Goal: Communication & Community: Answer question/provide support

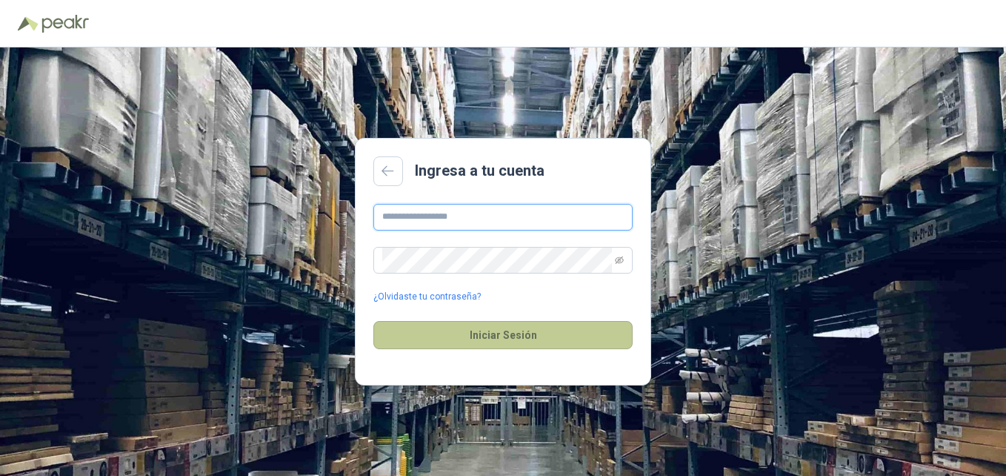
type input "**********"
click at [500, 336] on button "Iniciar Sesión" at bounding box center [502, 335] width 259 height 28
click at [505, 333] on button "Iniciar Sesión" at bounding box center [502, 335] width 259 height 28
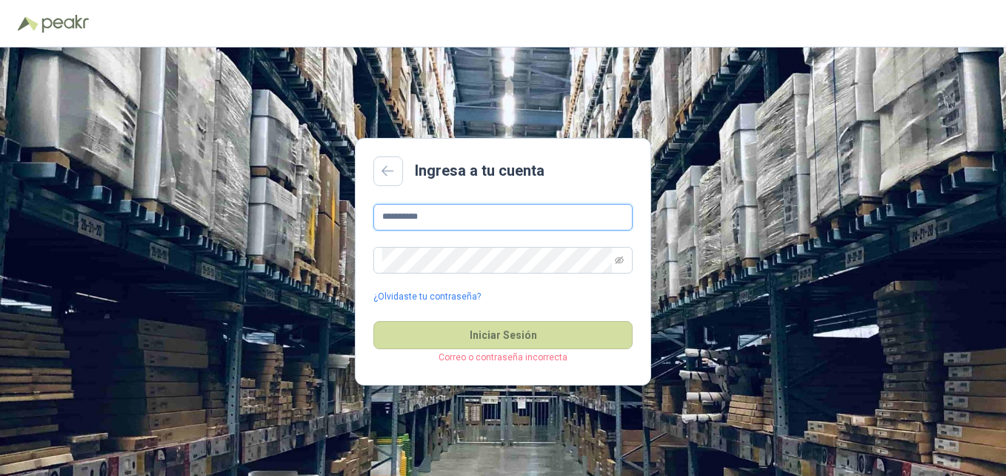
click at [453, 216] on input "**********" at bounding box center [502, 217] width 259 height 27
click at [443, 293] on link "¿Olvidaste tu contraseña?" at bounding box center [426, 297] width 107 height 14
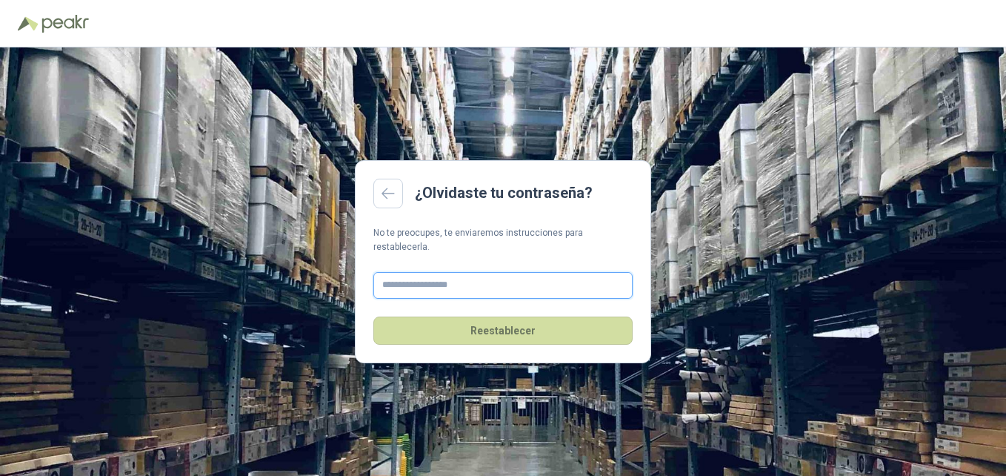
click at [461, 276] on input "text" at bounding box center [502, 285] width 259 height 27
type input "**********"
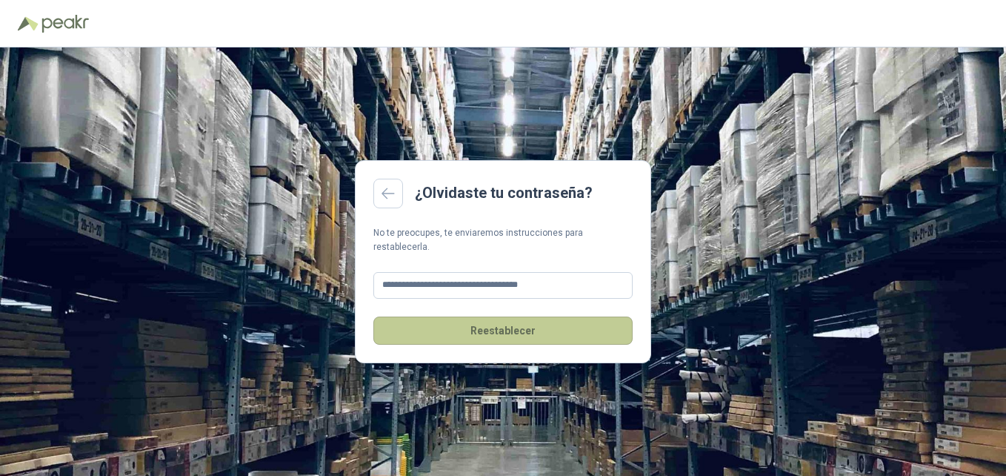
click at [516, 320] on button "Reestablecer" at bounding box center [502, 330] width 259 height 28
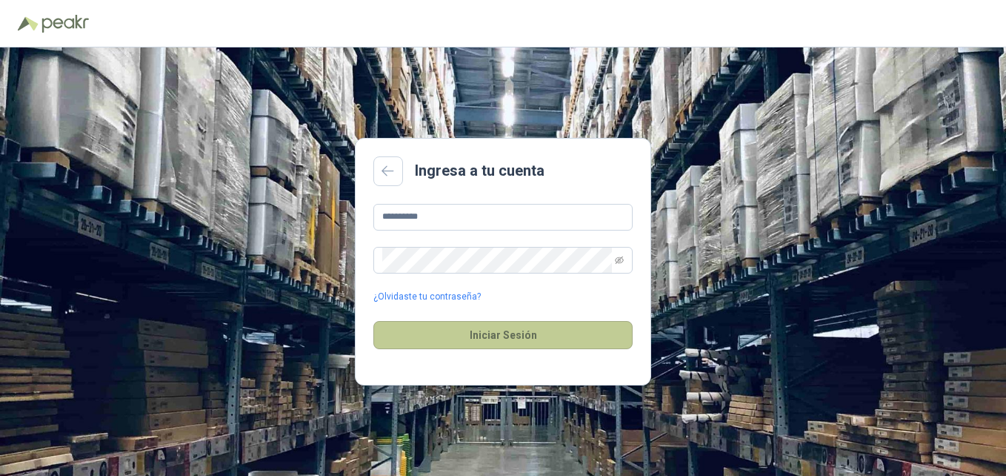
click at [502, 333] on button "Iniciar Sesión" at bounding box center [502, 335] width 259 height 28
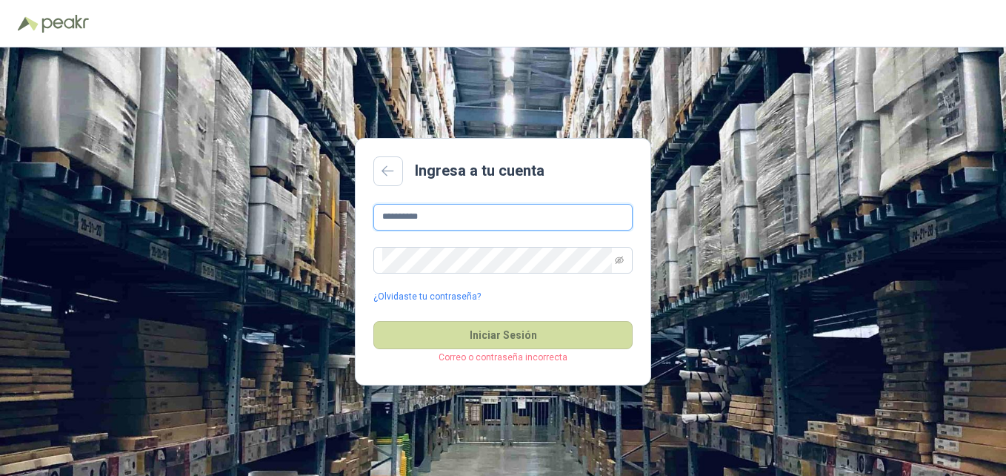
click at [456, 207] on input "**********" at bounding box center [502, 217] width 259 height 27
click at [459, 214] on input "**********" at bounding box center [502, 217] width 259 height 27
type input "*"
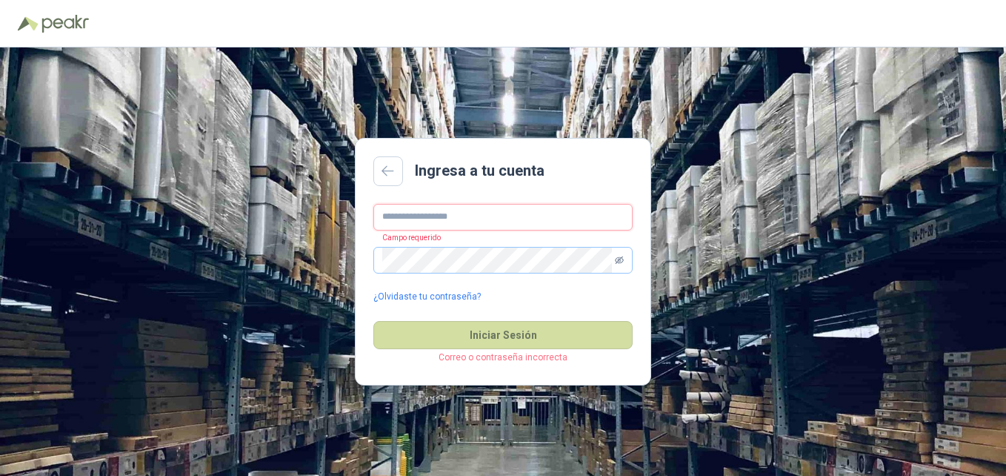
click at [622, 262] on icon "eye-invisible" at bounding box center [619, 259] width 9 height 7
click at [516, 221] on input "text" at bounding box center [502, 217] width 259 height 27
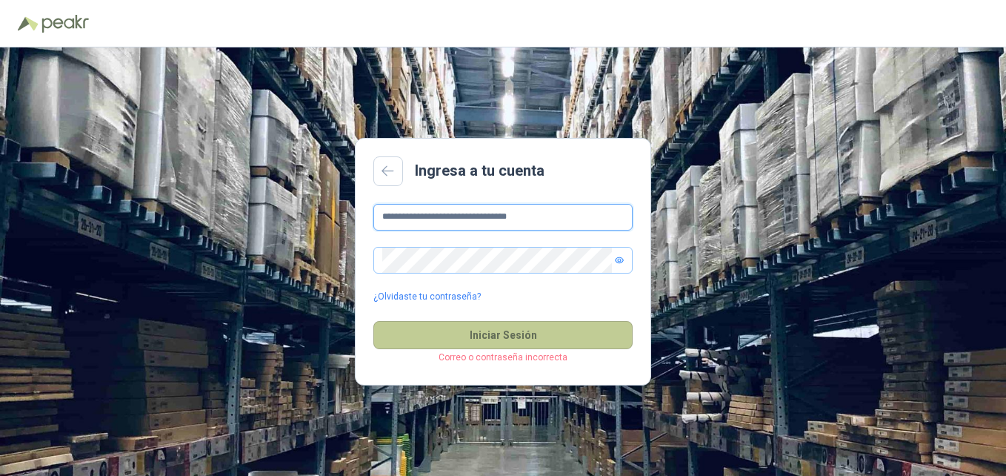
type input "**********"
click at [541, 337] on button "Iniciar Sesión" at bounding box center [502, 335] width 259 height 28
click at [525, 335] on button "Iniciar Sesión" at bounding box center [502, 335] width 259 height 28
click at [513, 331] on button "Iniciar Sesión" at bounding box center [502, 335] width 259 height 28
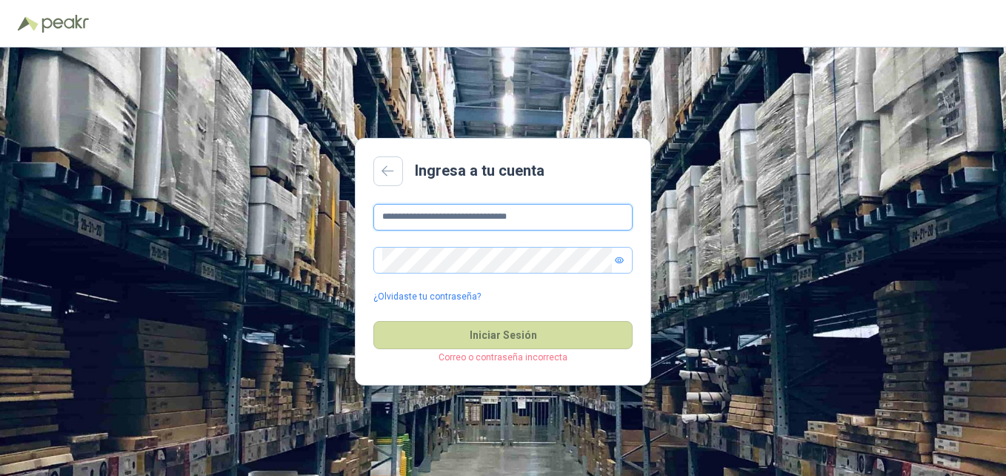
click at [487, 208] on input "**********" at bounding box center [502, 217] width 259 height 27
click at [569, 214] on input "**********" at bounding box center [502, 217] width 259 height 27
click at [390, 167] on icon at bounding box center [388, 171] width 13 height 12
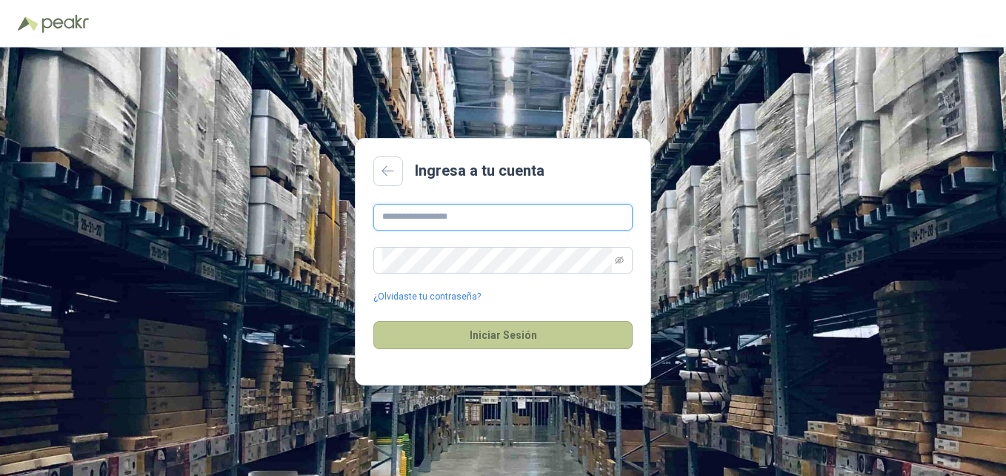
type input "**********"
click at [494, 328] on button "Iniciar Sesión" at bounding box center [502, 335] width 259 height 28
click at [486, 336] on button "Iniciar Sesión" at bounding box center [502, 335] width 259 height 28
click at [536, 330] on button "Iniciar Sesión" at bounding box center [502, 335] width 259 height 28
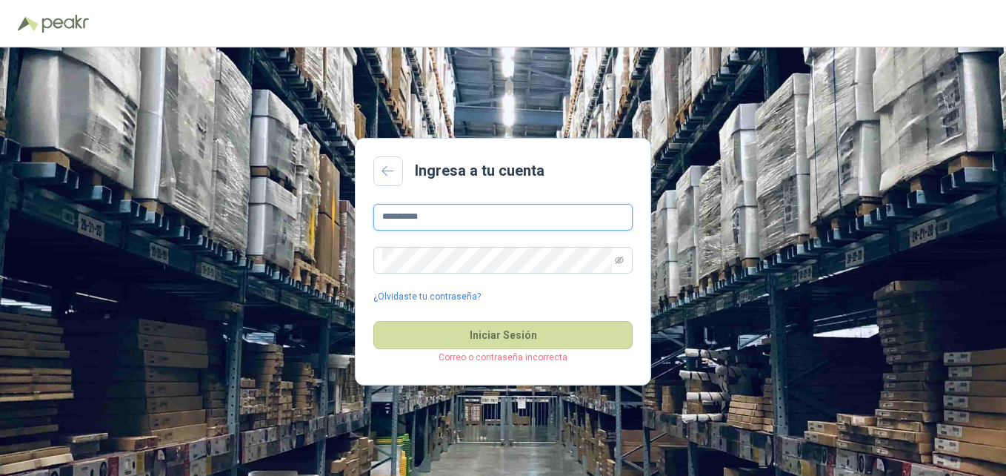
click at [587, 210] on input "**********" at bounding box center [502, 217] width 259 height 27
drag, startPoint x: 474, startPoint y: 211, endPoint x: 343, endPoint y: 218, distance: 131.3
click at [343, 218] on div "**********" at bounding box center [503, 261] width 1006 height 428
paste input "**********"
type input "**********"
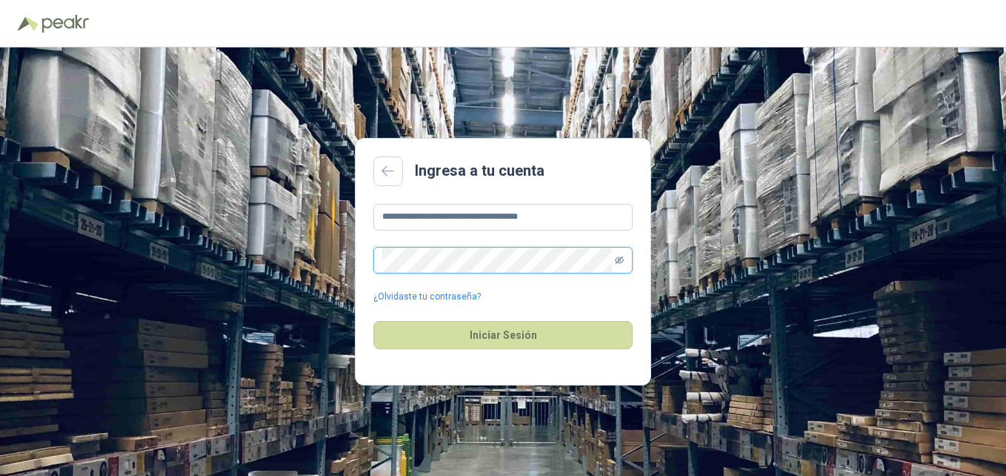
click at [620, 258] on icon "eye-invisible" at bounding box center [619, 259] width 9 height 7
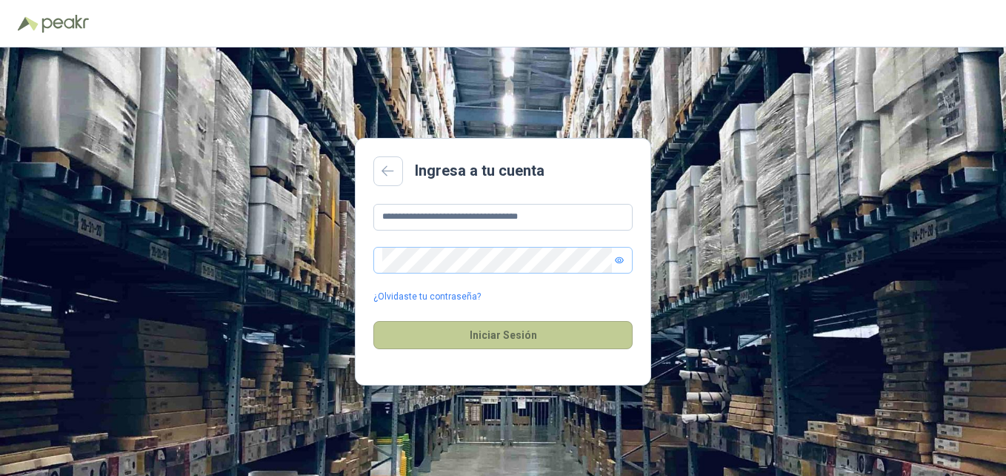
click at [504, 341] on button "Iniciar Sesión" at bounding box center [502, 335] width 259 height 28
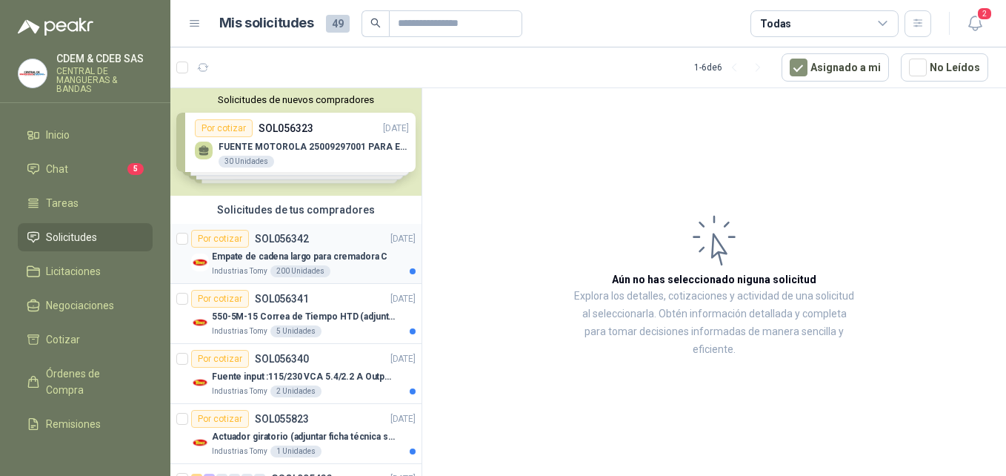
drag, startPoint x: 253, startPoint y: 262, endPoint x: 261, endPoint y: 261, distance: 8.2
click at [253, 262] on p "Empate de cadena largo para cremadora C" at bounding box center [300, 257] width 176 height 14
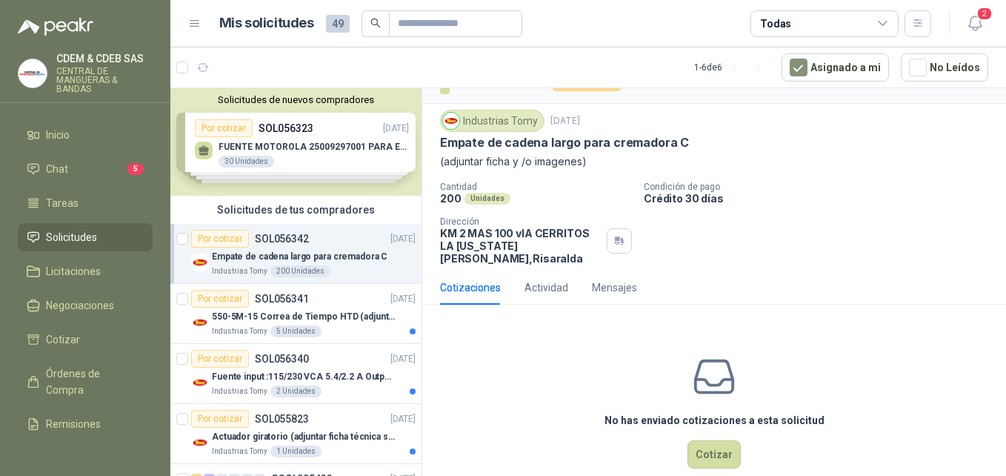
scroll to position [39, 0]
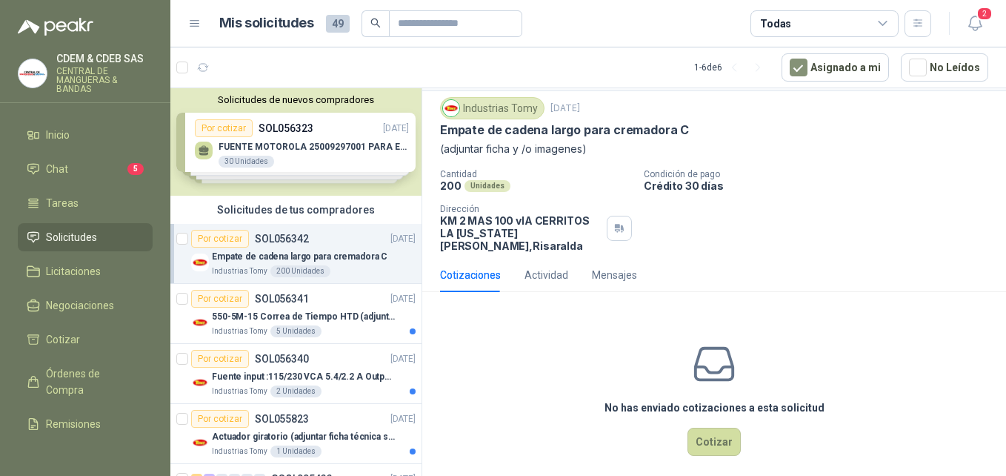
click at [302, 250] on p "Empate de cadena largo para cremadora C" at bounding box center [300, 257] width 176 height 14
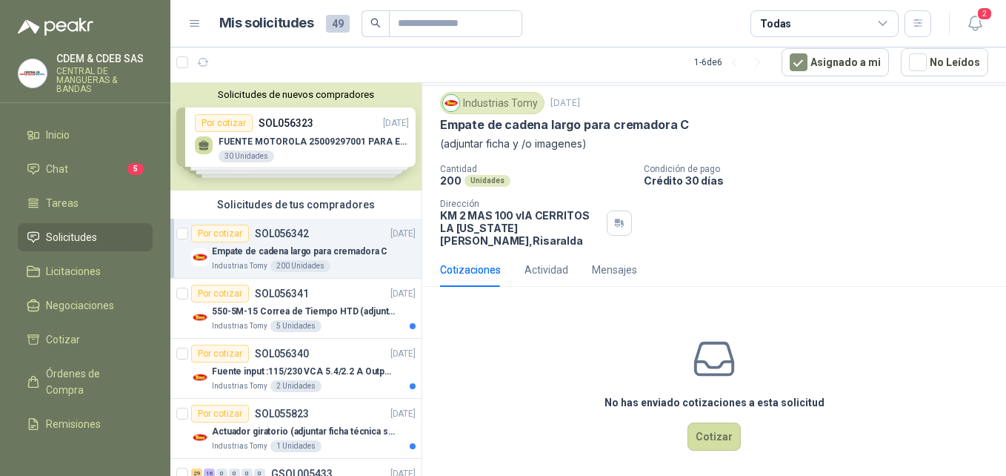
click at [290, 245] on p "Empate de cadena largo para cremadora C" at bounding box center [300, 252] width 176 height 14
click at [297, 245] on p "Empate de cadena largo para cremadora C" at bounding box center [300, 252] width 176 height 14
click at [324, 265] on div "200 Unidades" at bounding box center [300, 266] width 60 height 12
click at [319, 246] on p "Empate de cadena largo para cremadora C" at bounding box center [300, 252] width 176 height 14
click at [320, 241] on div "Por cotizar SOL056342 17/09/25" at bounding box center [303, 234] width 225 height 18
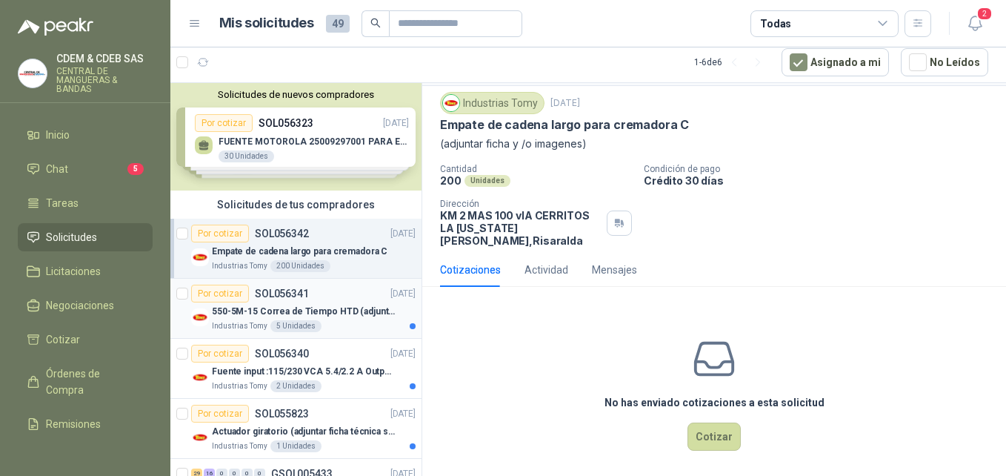
click at [290, 290] on p "SOL056341" at bounding box center [282, 293] width 54 height 10
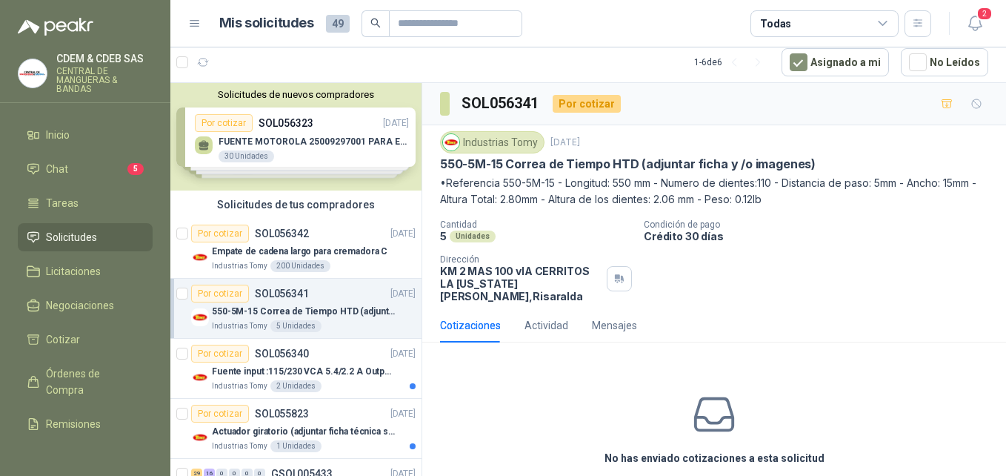
click at [865, 330] on div "Cotizaciones Actividad Mensajes" at bounding box center [714, 325] width 548 height 34
click at [41, 165] on li "Chat 5" at bounding box center [85, 169] width 117 height 16
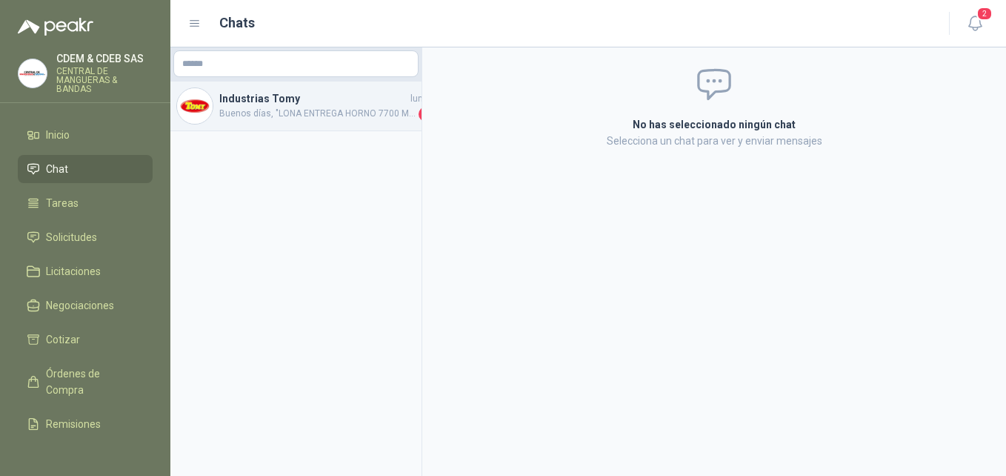
drag, startPoint x: 318, startPoint y: 104, endPoint x: 316, endPoint y: 95, distance: 9.0
click at [317, 102] on h4 "Industrias Tomy" at bounding box center [313, 98] width 188 height 16
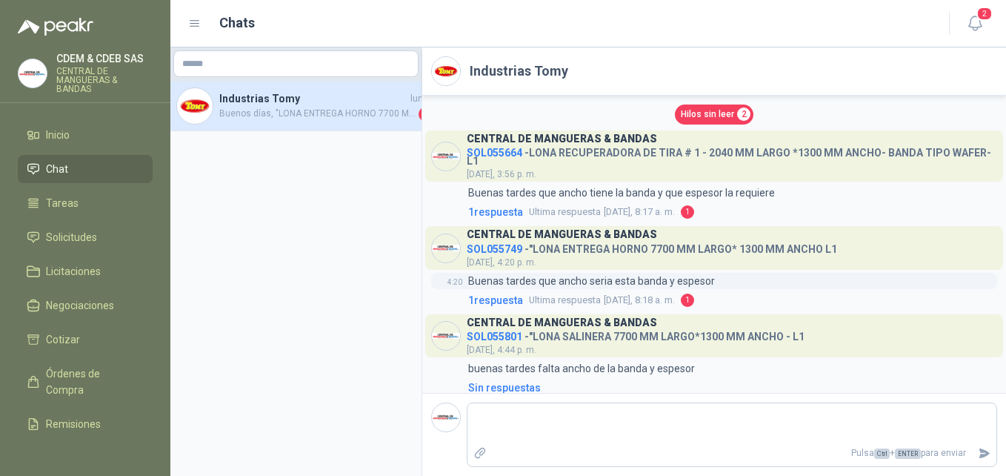
scroll to position [12, 0]
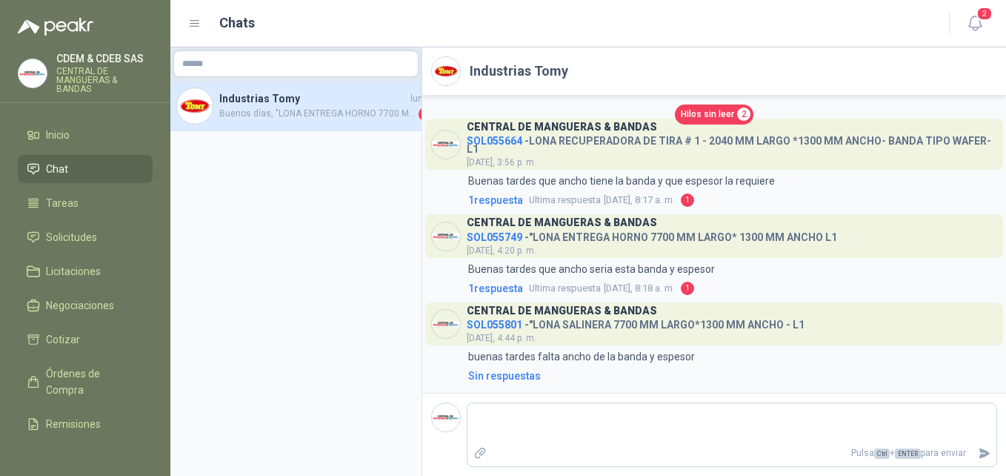
click at [580, 123] on div "Hilos sin leer 2" at bounding box center [714, 114] width 566 height 20
click at [582, 128] on h3 "CENTRAL DE MANGUERAS & BANDAS" at bounding box center [562, 127] width 190 height 8
click at [608, 274] on p "Buenas tardes que ancho seria esta banda y espesor" at bounding box center [591, 269] width 247 height 16
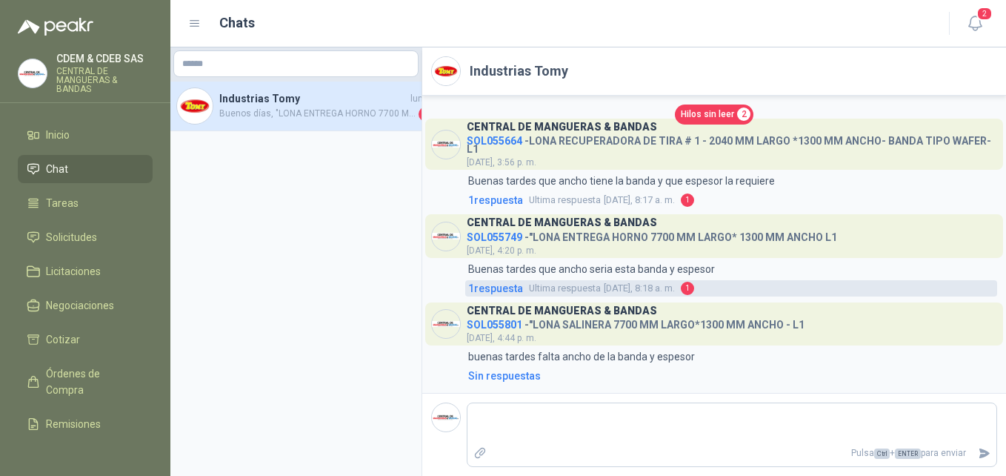
click at [588, 287] on span "Ultima respuesta" at bounding box center [565, 288] width 72 height 15
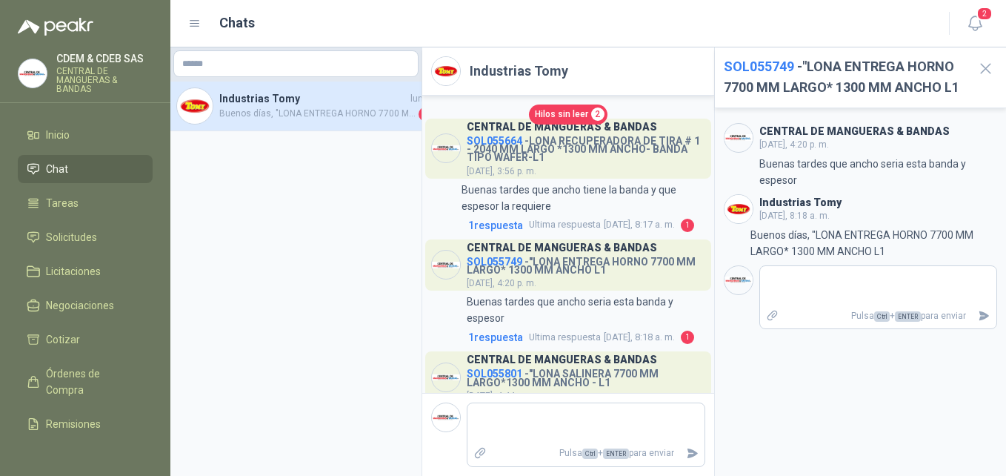
click at [513, 140] on span "SOL055664" at bounding box center [495, 141] width 56 height 12
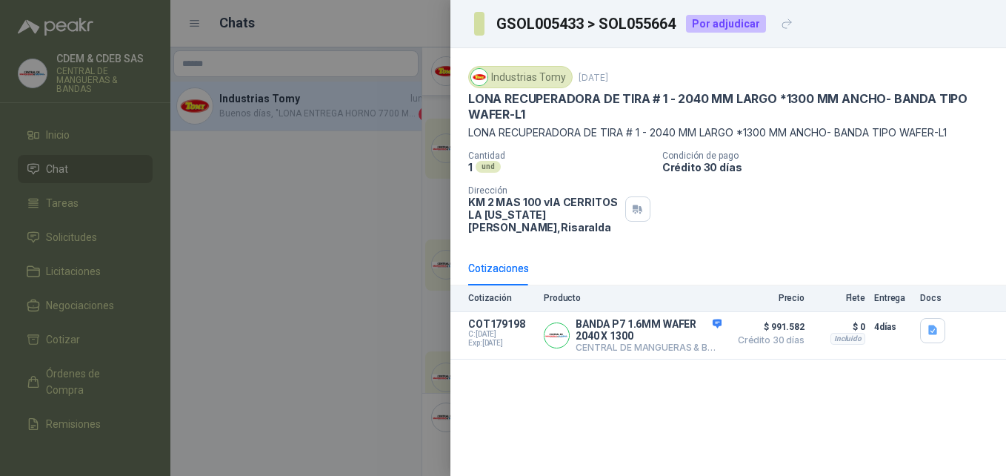
click at [275, 250] on div at bounding box center [503, 238] width 1006 height 476
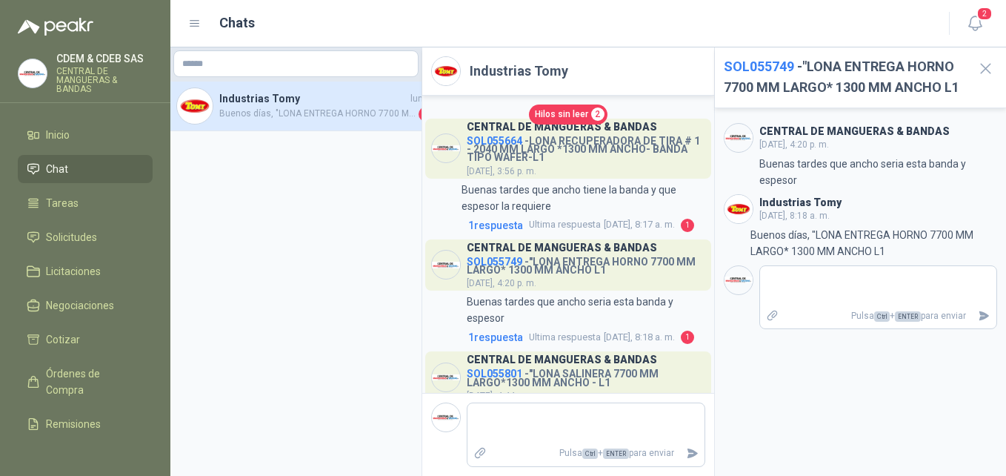
click at [550, 121] on span "Hilos sin leer" at bounding box center [561, 114] width 53 height 14
click at [482, 233] on span "1 respuesta" at bounding box center [495, 225] width 55 height 16
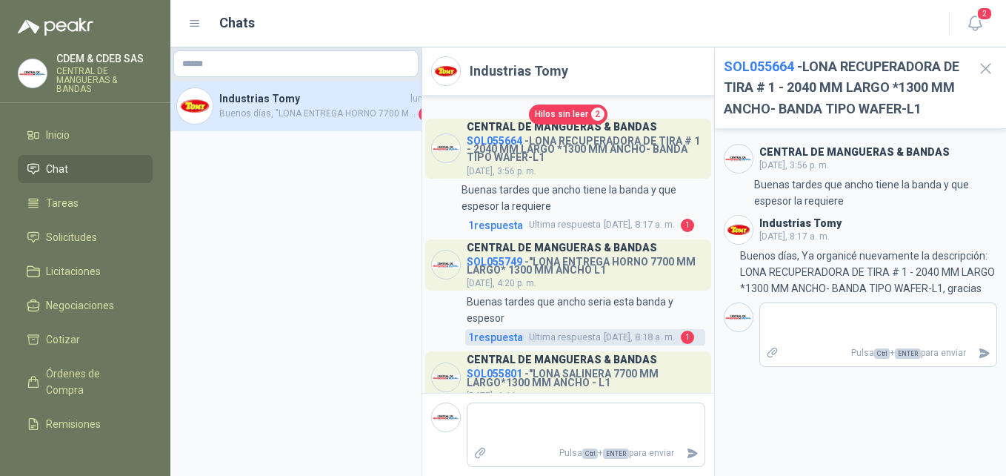
click at [522, 345] on span "1 respuesta" at bounding box center [495, 337] width 55 height 16
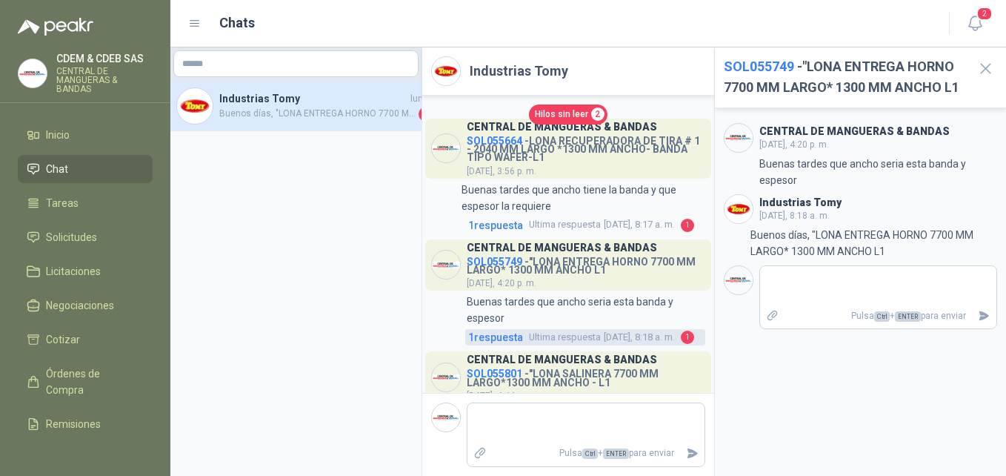
click at [494, 345] on span "1 respuesta" at bounding box center [495, 337] width 55 height 16
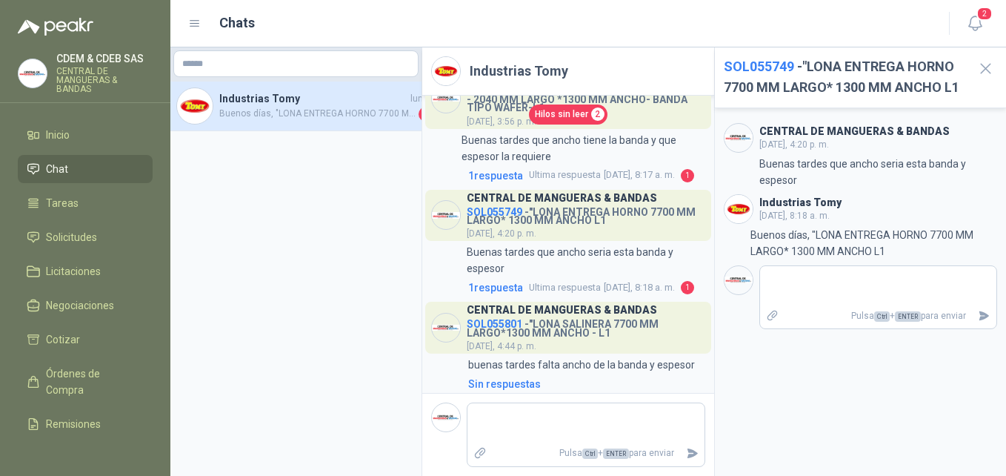
scroll to position [102, 0]
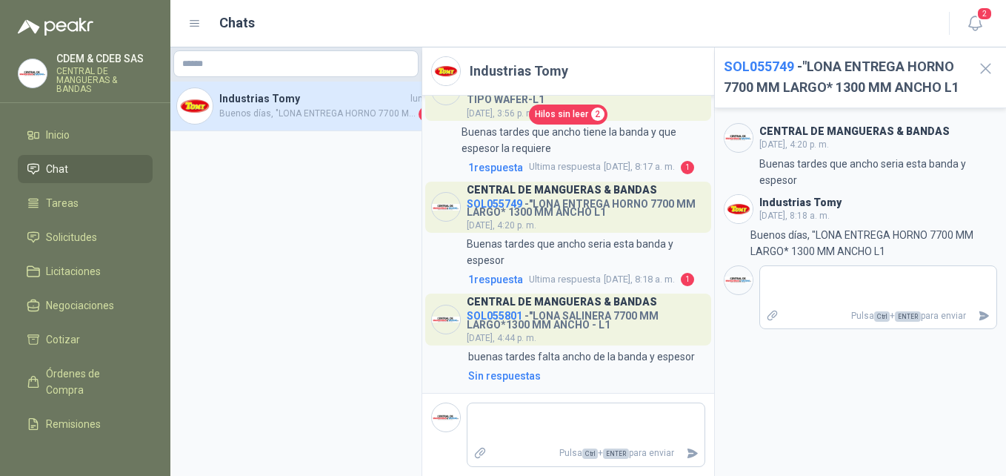
click at [933, 391] on div "CENTRAL DE MANGUERAS & BANDAS viernes, 4:20 p. m. 4:20 Buenas tardes que ancho …" at bounding box center [861, 292] width 292 height 368
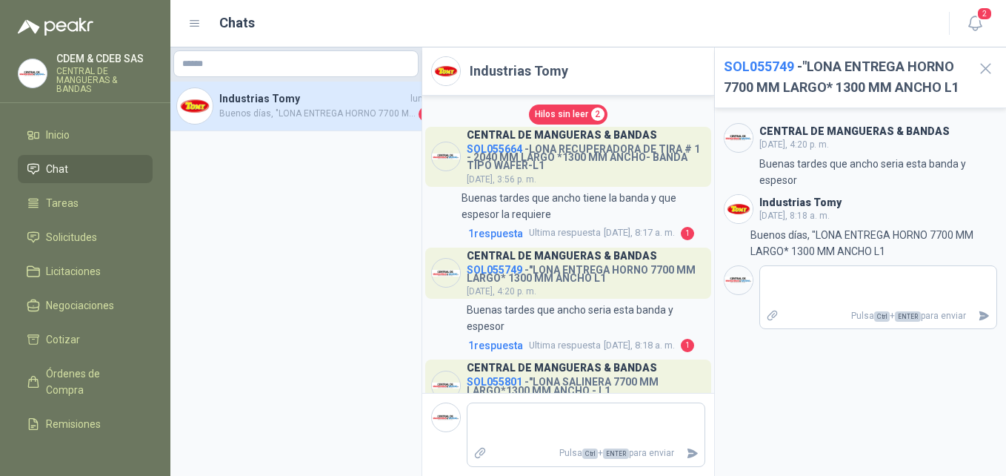
scroll to position [0, 0]
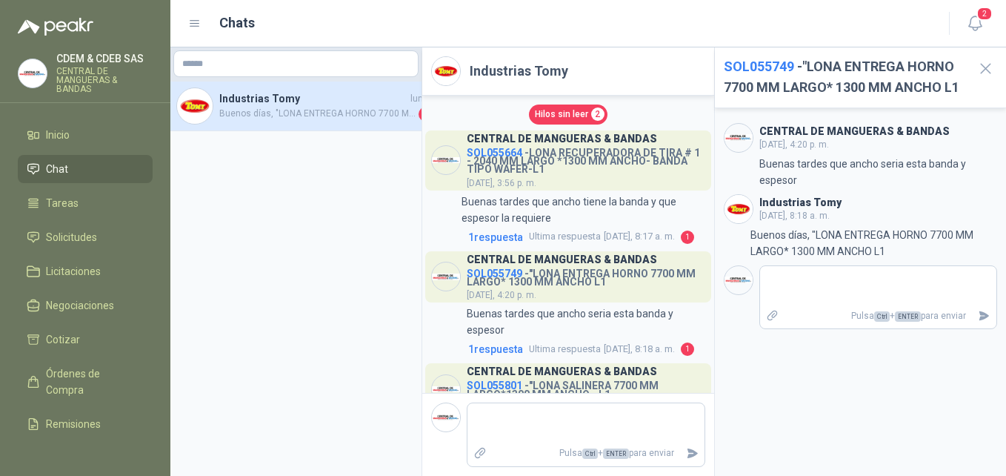
click at [95, 165] on li "Chat" at bounding box center [85, 169] width 117 height 16
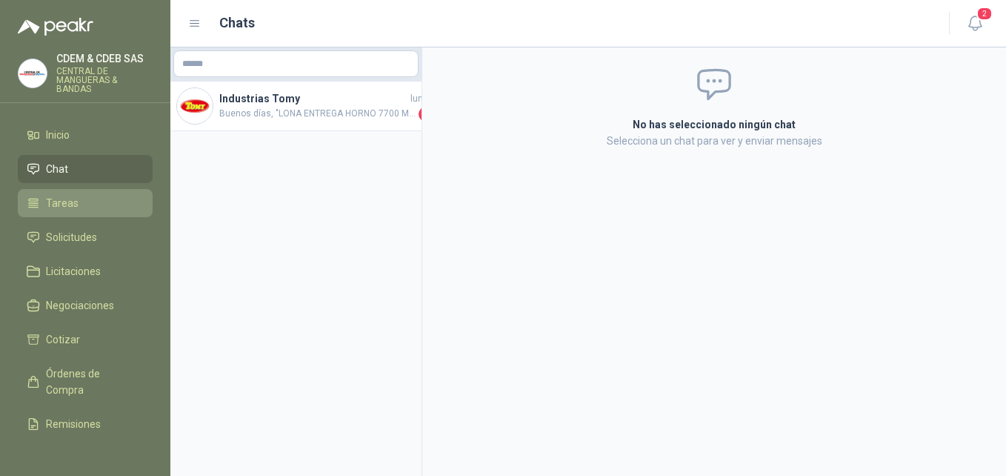
click at [96, 207] on li "Tareas" at bounding box center [85, 203] width 117 height 16
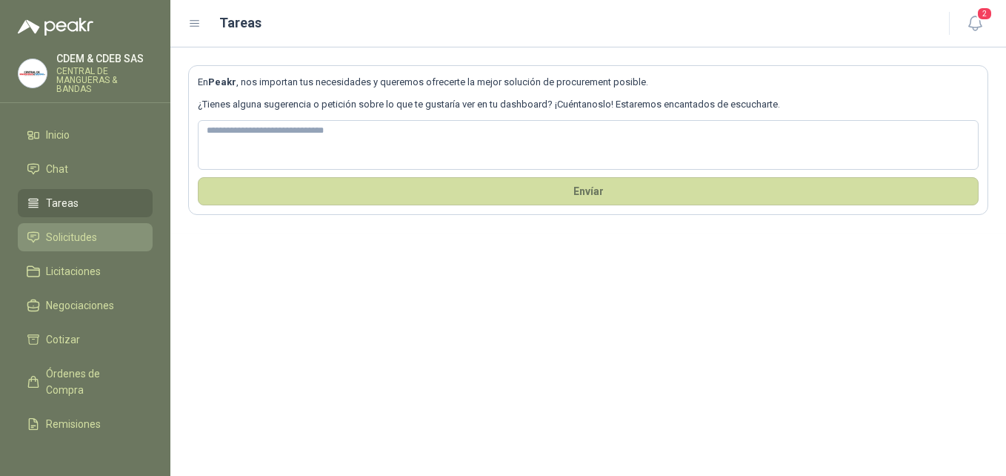
click at [108, 237] on li "Solicitudes" at bounding box center [85, 237] width 117 height 16
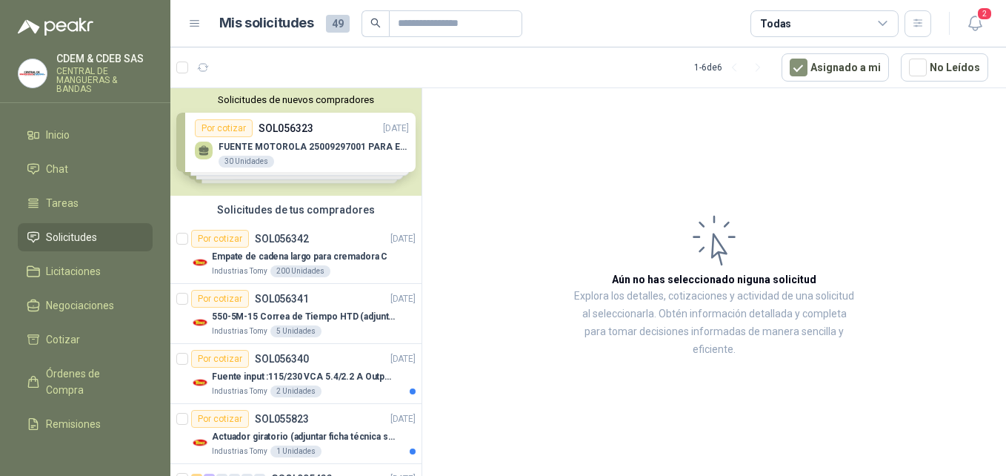
click at [656, 173] on article "Aún no has seleccionado niguna solicitud Explora los detalles, cotizaciones y a…" at bounding box center [714, 284] width 584 height 393
click at [184, 124] on div "Solicitudes de nuevos compradores Por cotizar SOL056323 16/09/25 FUENTE MOTOROL…" at bounding box center [295, 141] width 251 height 107
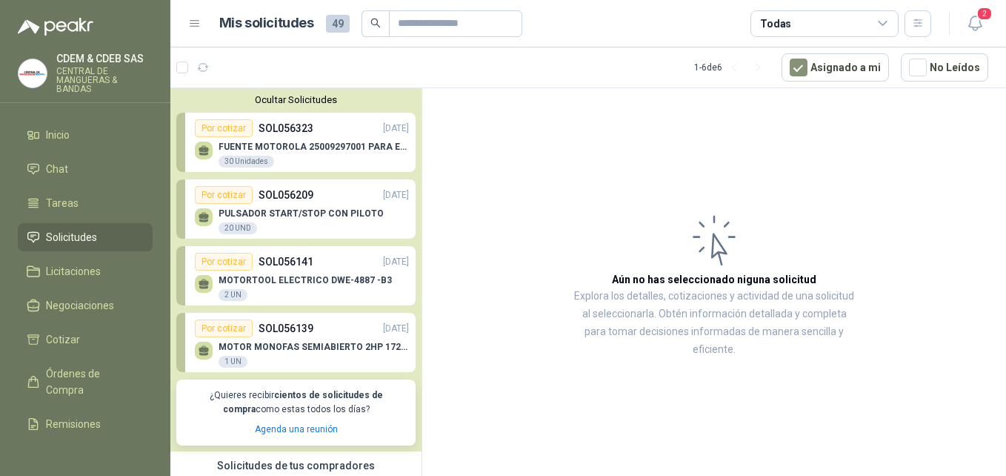
click at [344, 213] on p "PULSADOR START/STOP CON PILOTO" at bounding box center [301, 213] width 165 height 10
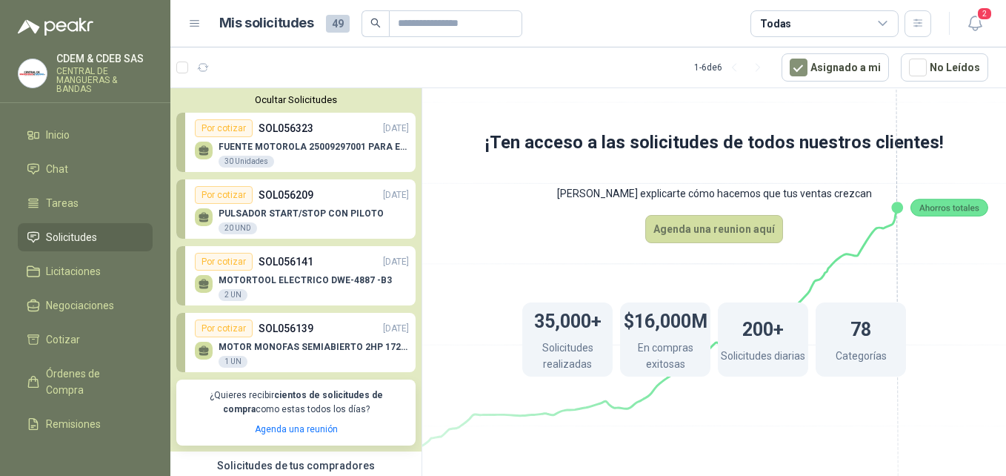
click at [293, 267] on p "SOL056141" at bounding box center [286, 261] width 55 height 16
click at [298, 129] on p "SOL056323" at bounding box center [286, 128] width 55 height 16
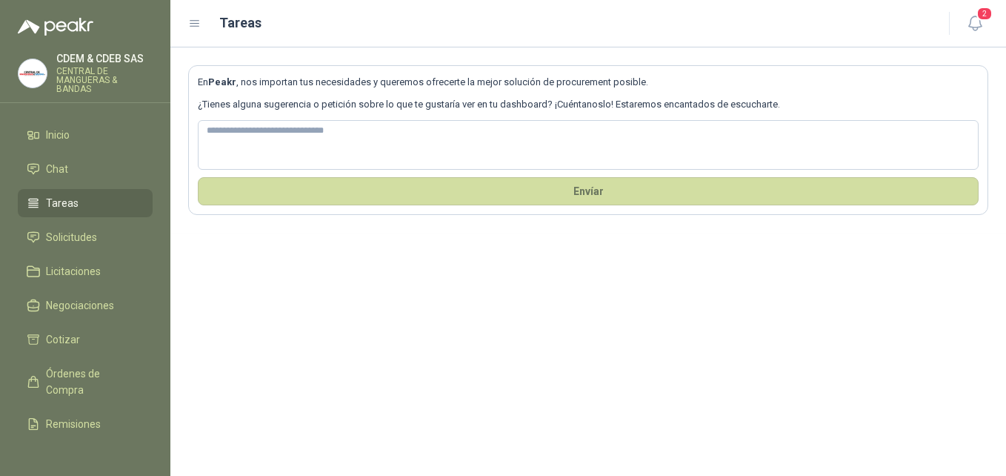
click at [80, 58] on p "CDEM & CDEB SAS" at bounding box center [104, 58] width 96 height 10
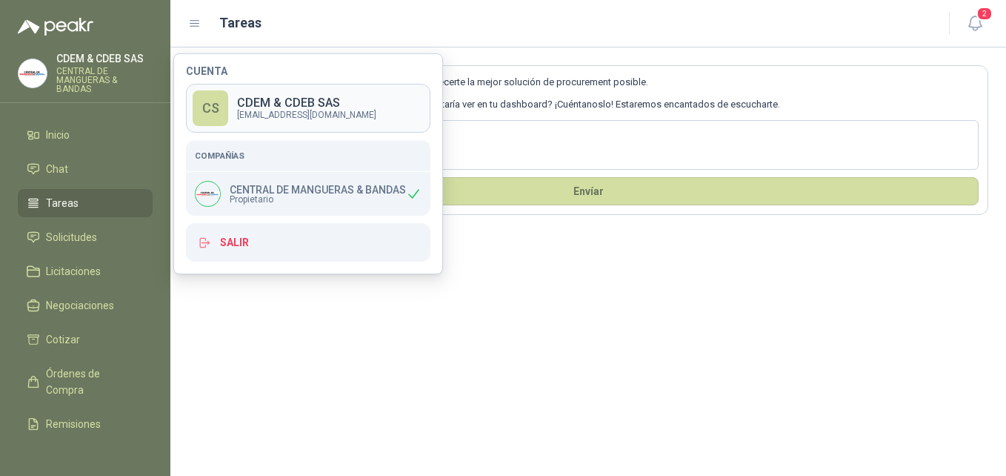
click at [276, 99] on p "CDEM & CDEB SAS" at bounding box center [306, 103] width 139 height 12
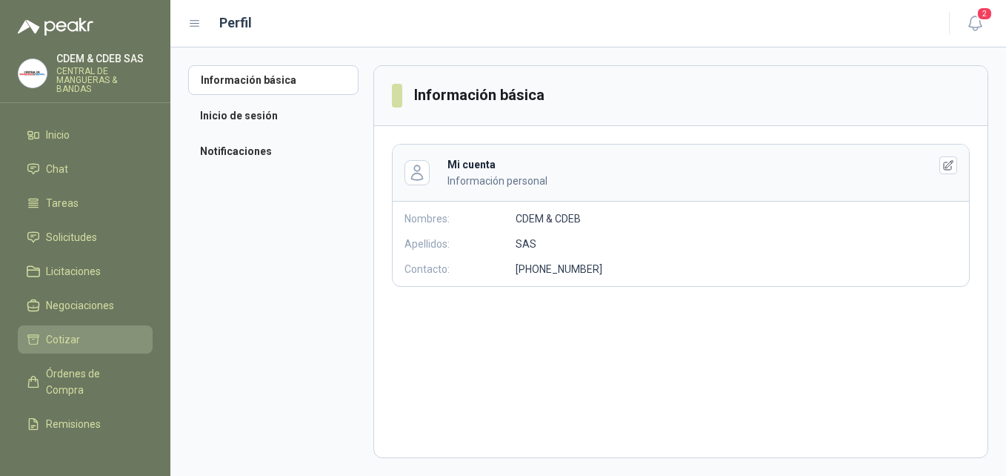
click at [73, 340] on span "Cotizar" at bounding box center [63, 339] width 34 height 16
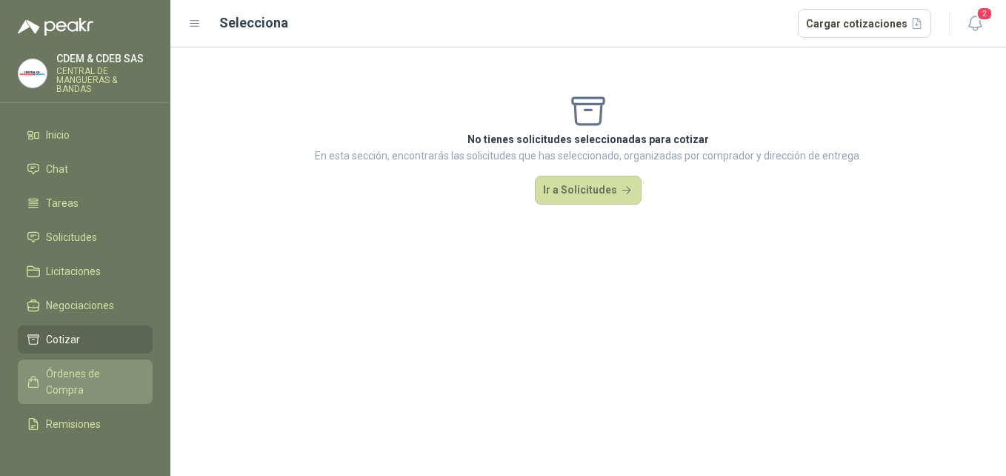
click at [98, 386] on span "Órdenes de Compra" at bounding box center [92, 381] width 93 height 33
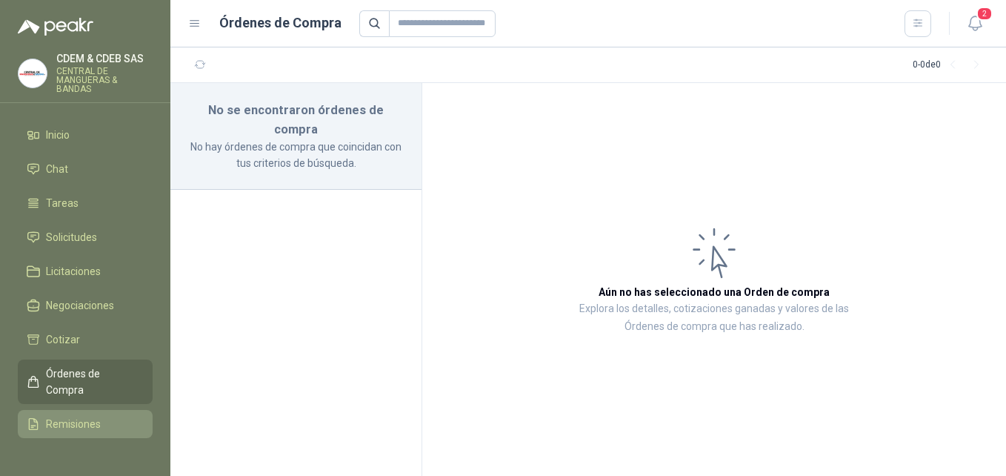
click at [98, 419] on span "Remisiones" at bounding box center [73, 424] width 55 height 16
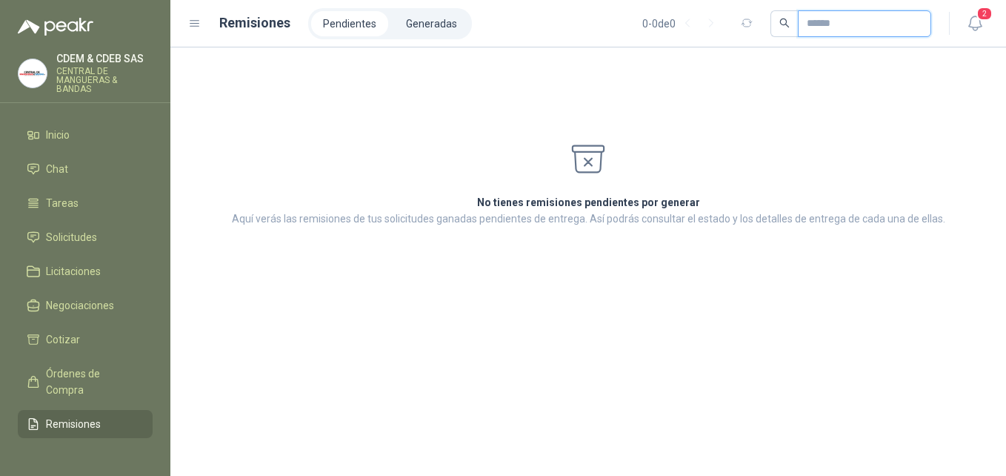
click at [854, 26] on input "text" at bounding box center [859, 23] width 104 height 25
type input "******"
drag, startPoint x: 846, startPoint y: 21, endPoint x: 768, endPoint y: 21, distance: 78.5
click at [771, 21] on span "******" at bounding box center [851, 23] width 161 height 27
